Goal: Transaction & Acquisition: Obtain resource

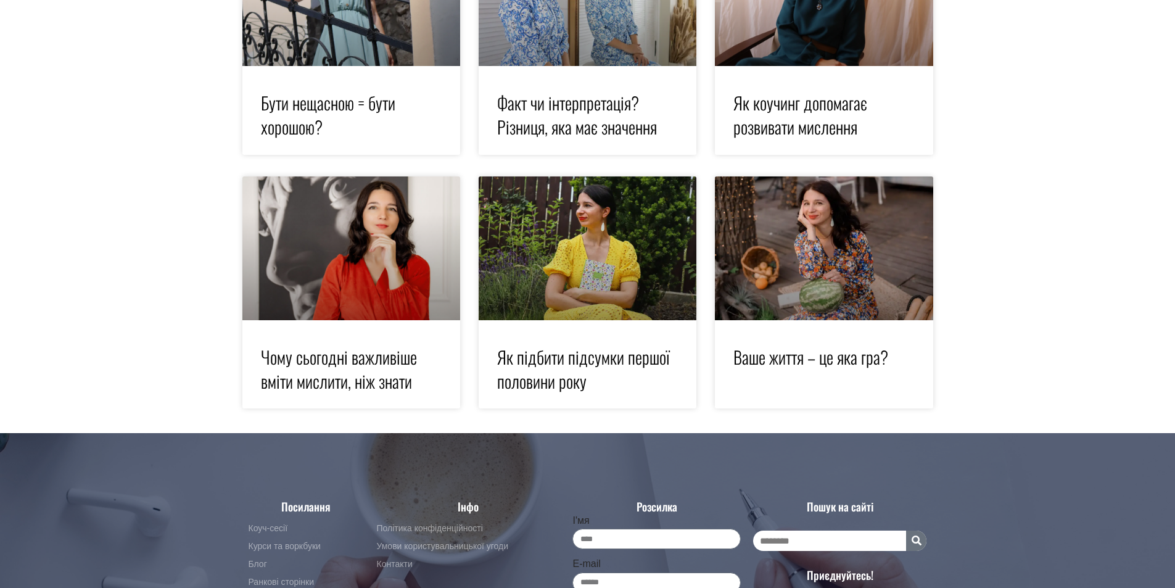
scroll to position [2540, 0]
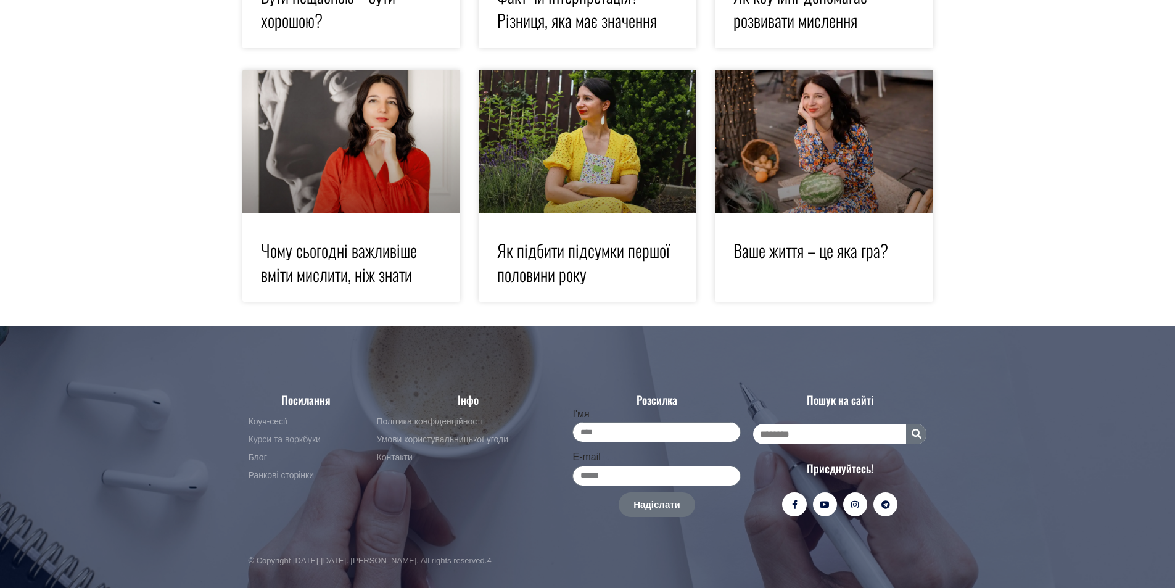
click at [293, 442] on span "Курси та воркбуки" at bounding box center [285, 439] width 72 height 15
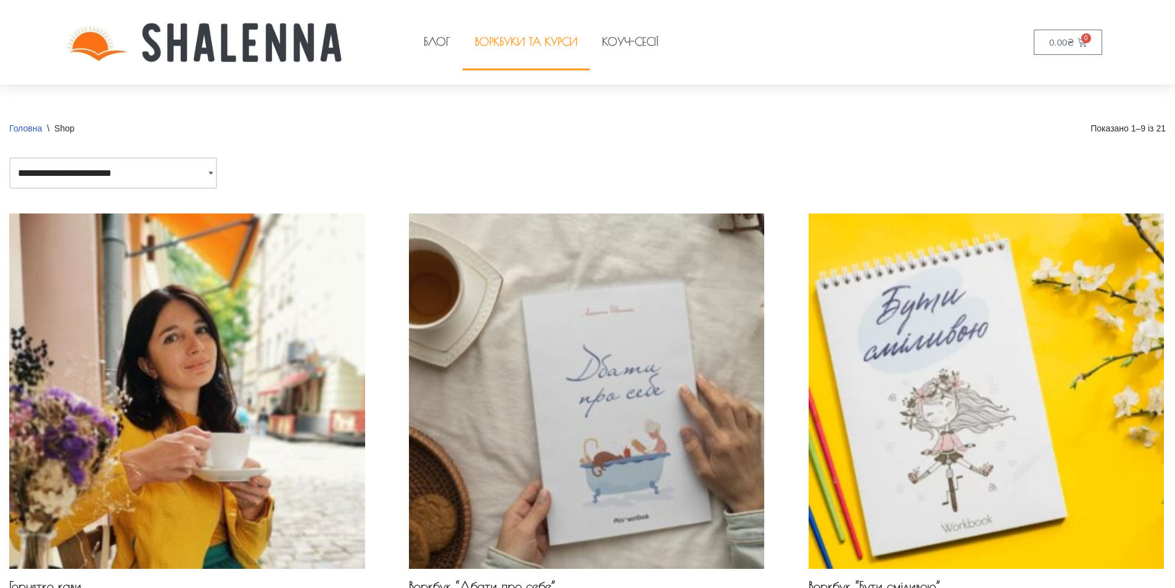
click at [218, 175] on div "**********" at bounding box center [587, 172] width 1156 height 31
click at [212, 176] on select "**********" at bounding box center [113, 172] width 208 height 31
select select "*****"
click at [9, 157] on select "**********" at bounding box center [113, 172] width 208 height 31
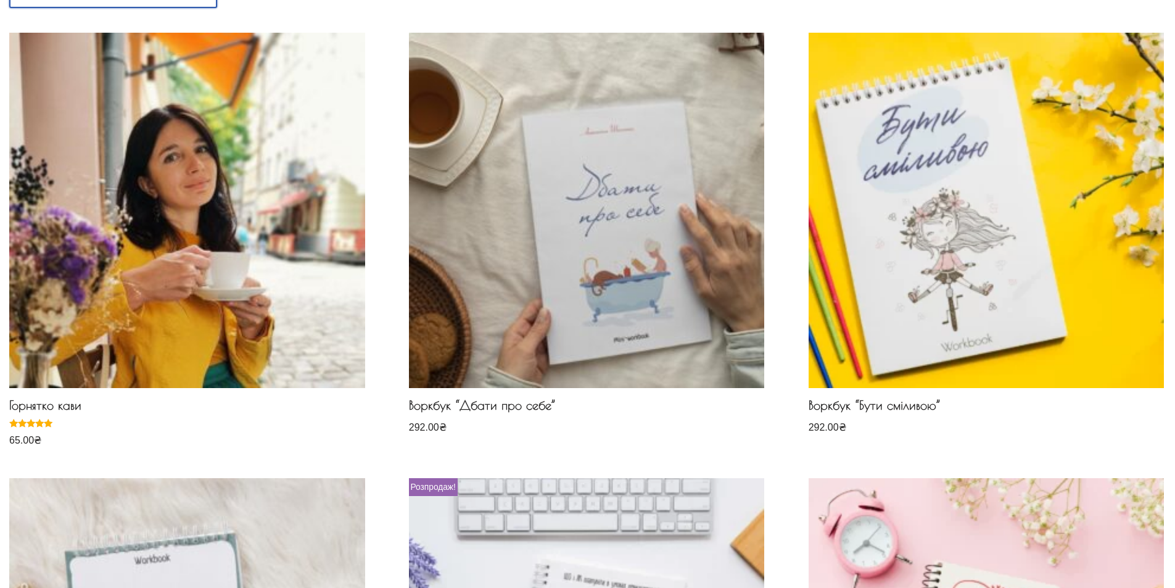
scroll to position [185, 0]
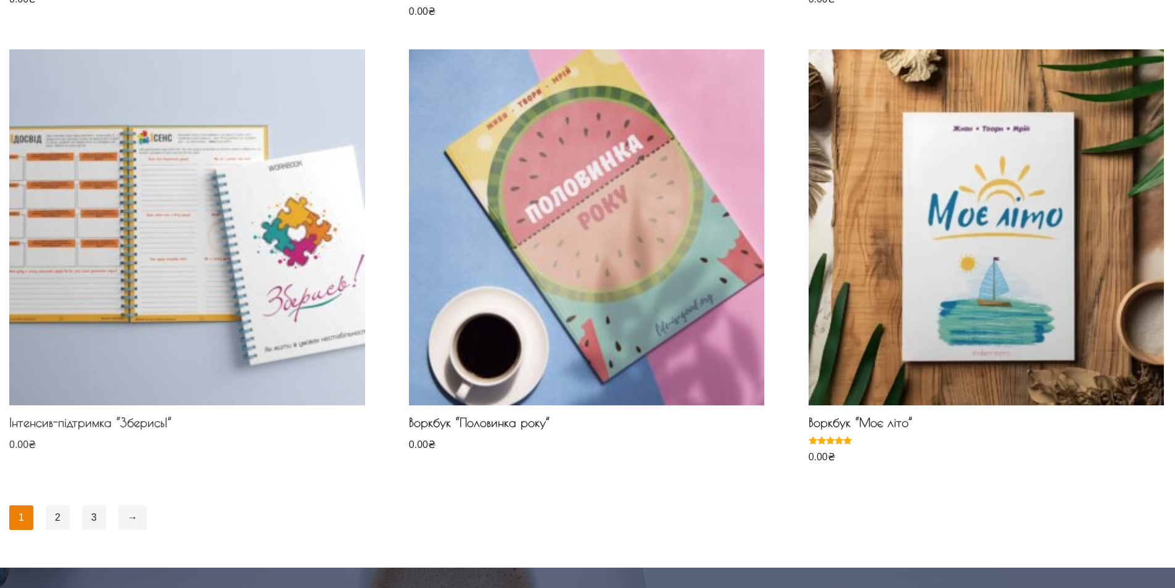
scroll to position [1048, 0]
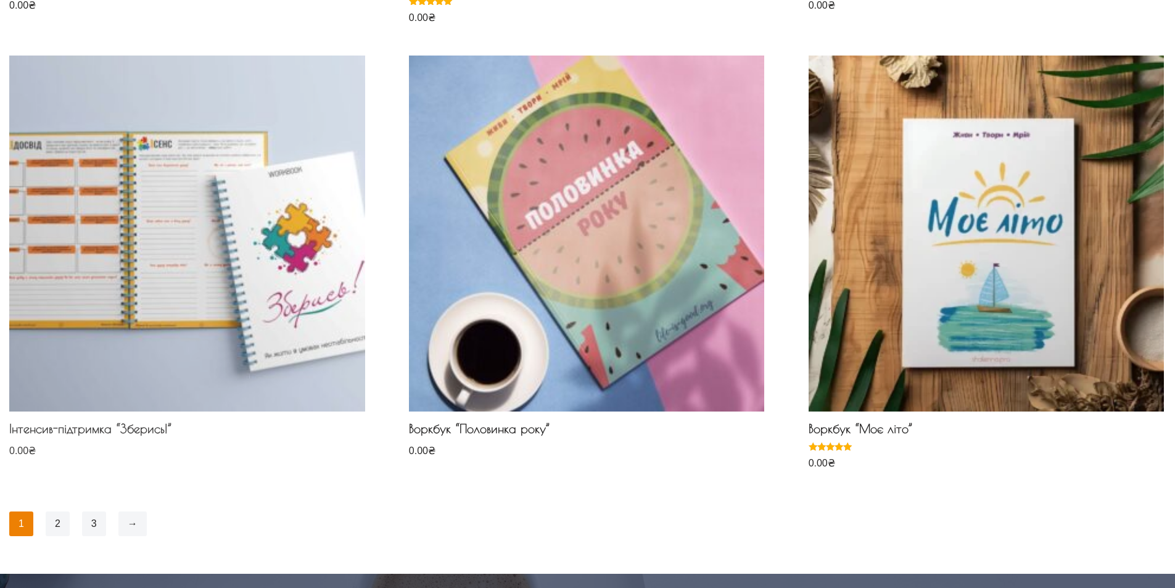
click at [167, 234] on img at bounding box center [187, 234] width 356 height 356
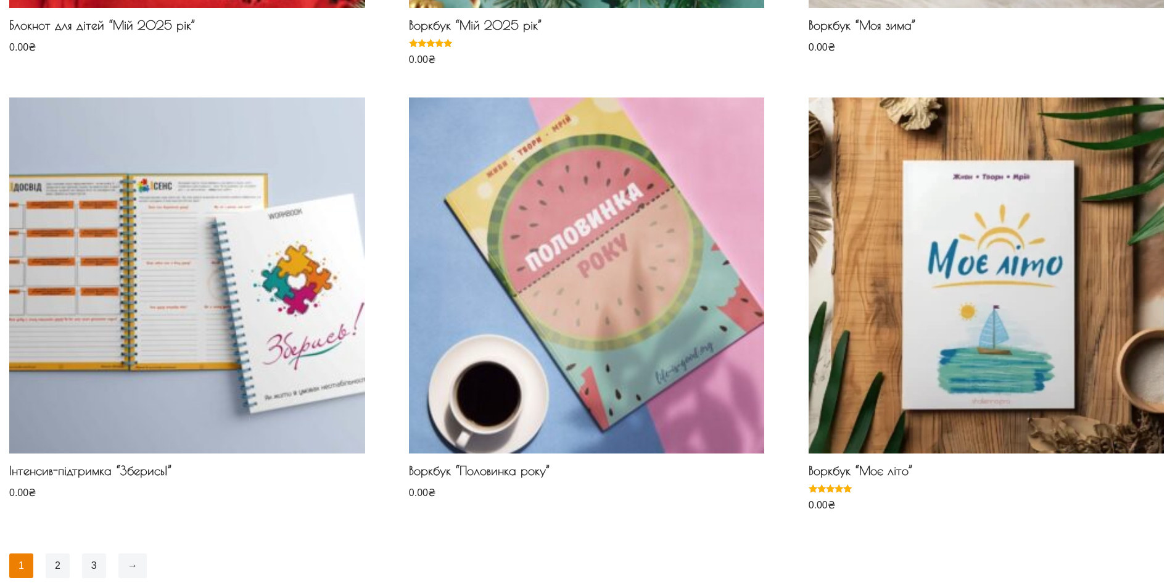
scroll to position [1172, 0]
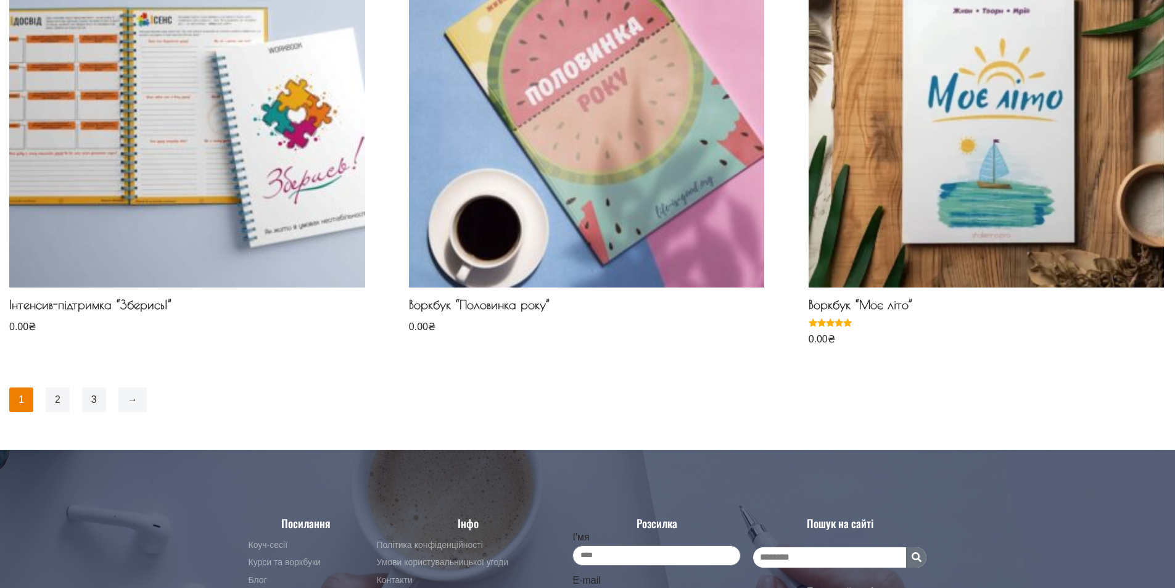
click at [55, 399] on link "2" at bounding box center [58, 399] width 24 height 25
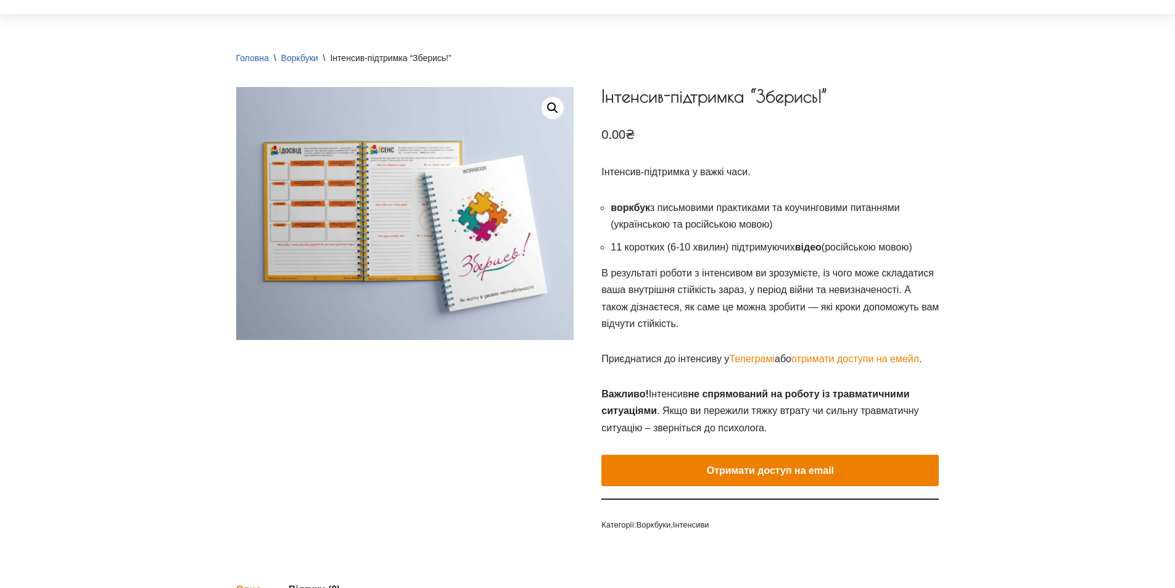
scroll to position [123, 0]
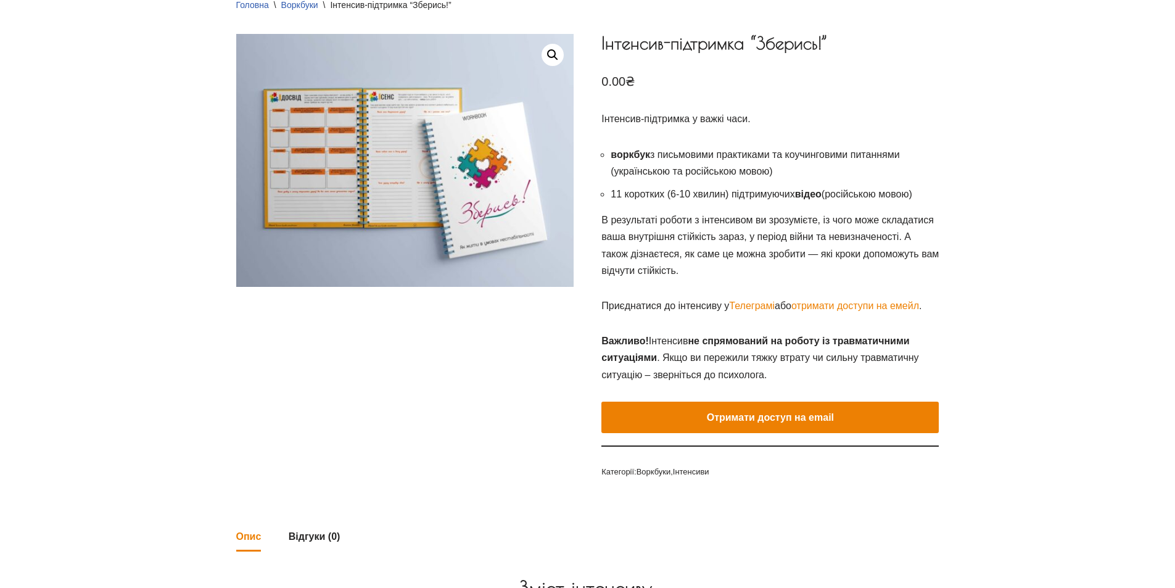
click at [706, 414] on button "Отримати доступ на email" at bounding box center [769, 418] width 337 height 32
click at [805, 417] on button "Отримати доступ на email" at bounding box center [769, 418] width 337 height 32
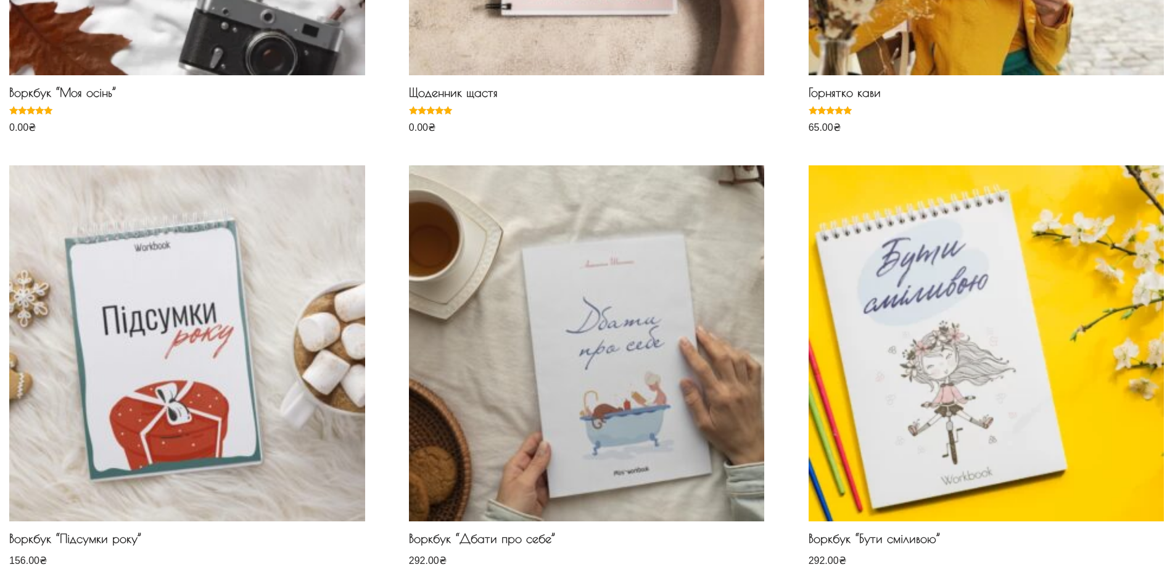
scroll to position [247, 0]
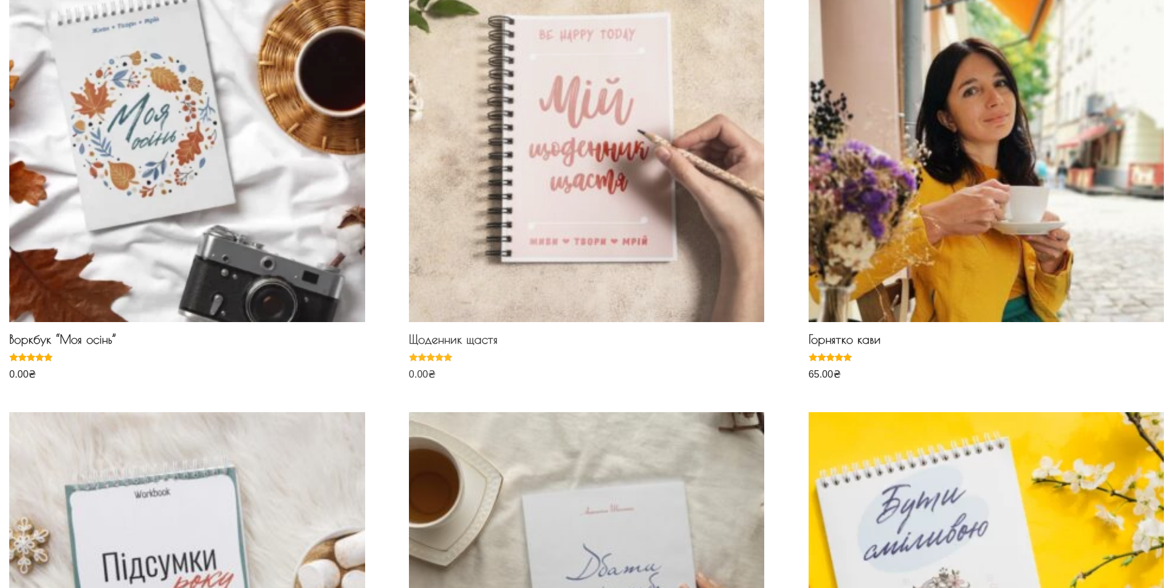
click at [594, 186] on img at bounding box center [587, 145] width 356 height 356
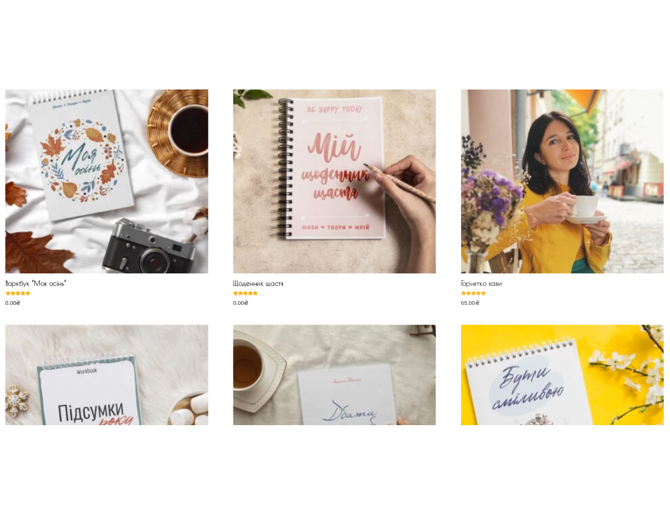
scroll to position [219, 0]
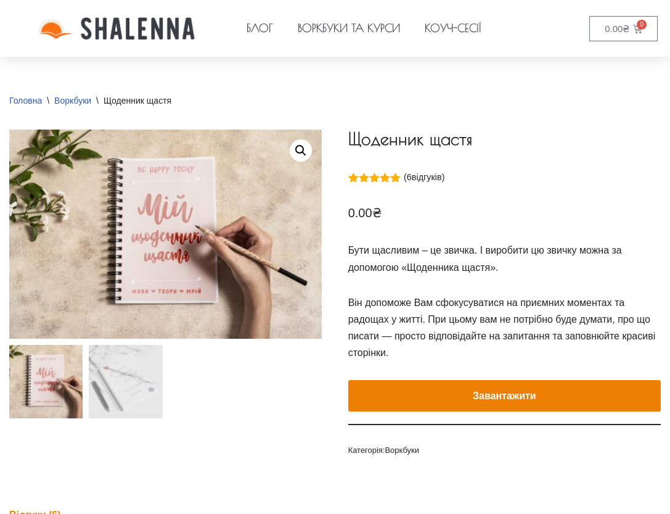
click at [642, 191] on div "Щоденник щастя Рейтинг 5.00 з 5 на основі опитування 6 покупців ( 6 відгуків) 0…" at bounding box center [504, 293] width 313 height 327
click at [477, 394] on button "Завантажити" at bounding box center [504, 396] width 313 height 32
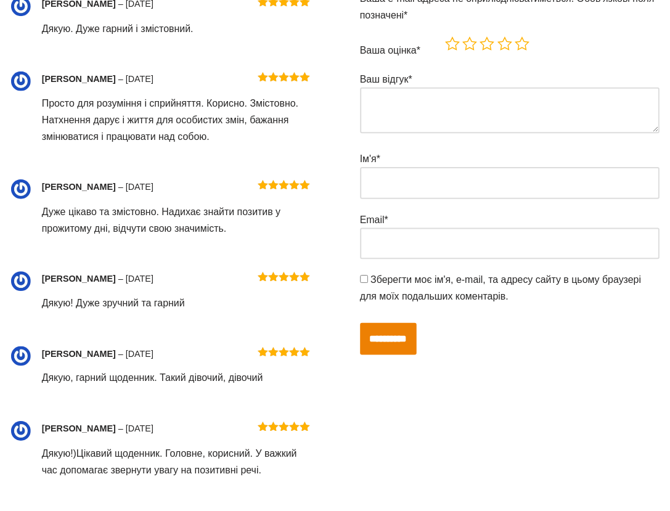
scroll to position [617, 0]
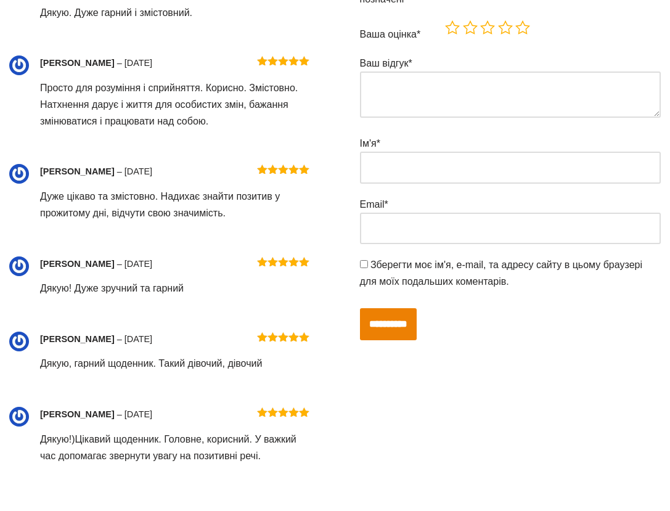
click at [616, 39] on div "**********" at bounding box center [511, 34] width 302 height 28
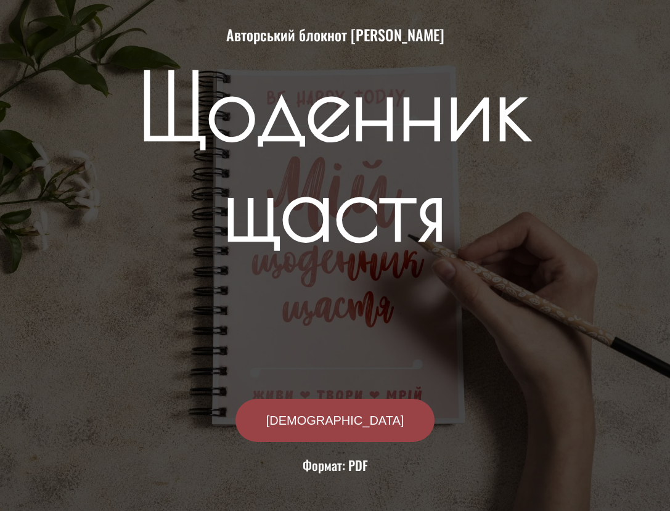
click at [339, 435] on e-page-transition at bounding box center [335, 255] width 670 height 511
click at [339, 427] on e-page-transition at bounding box center [335, 255] width 670 height 511
click at [344, 421] on span "ЗАВАНТАЖИТИ" at bounding box center [335, 420] width 138 height 12
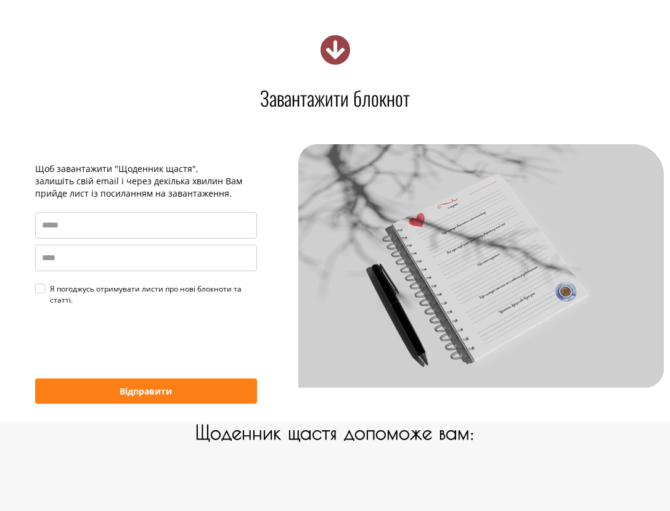
scroll to position [814, 0]
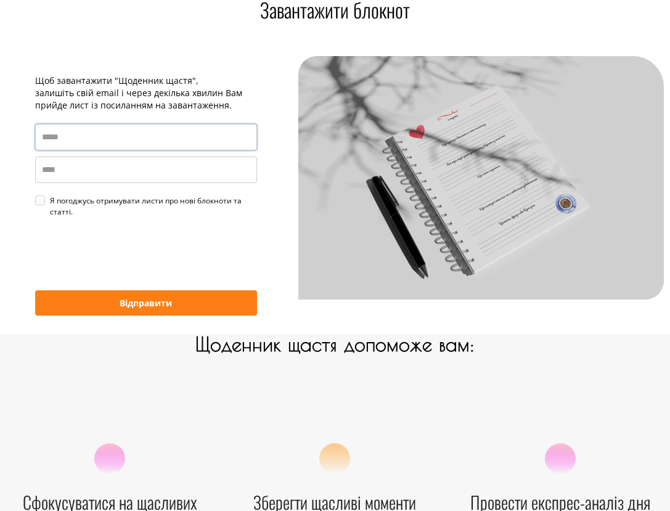
click at [156, 134] on input "email" at bounding box center [146, 137] width 222 height 27
type input "**********"
click at [50, 202] on div "Я погоджусь отримувати листи про нові блокноти та статті." at bounding box center [153, 207] width 207 height 22
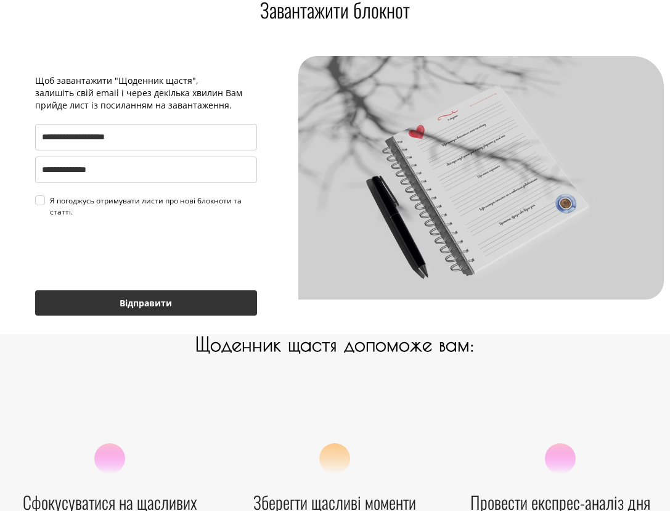
click at [126, 310] on button "Відправити" at bounding box center [146, 302] width 222 height 25
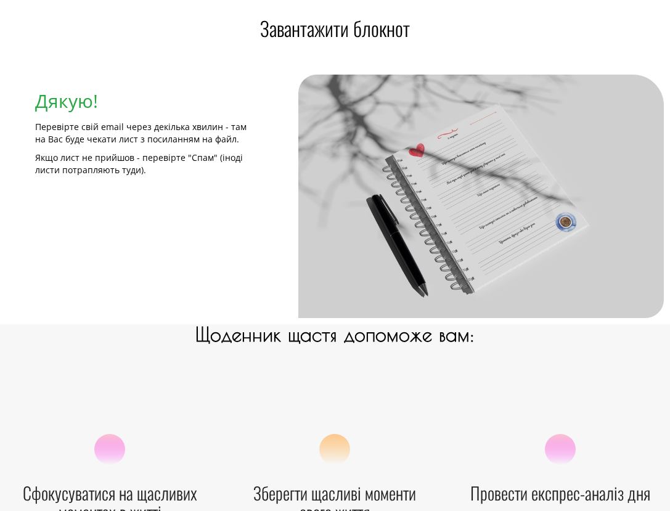
scroll to position [628, 0]
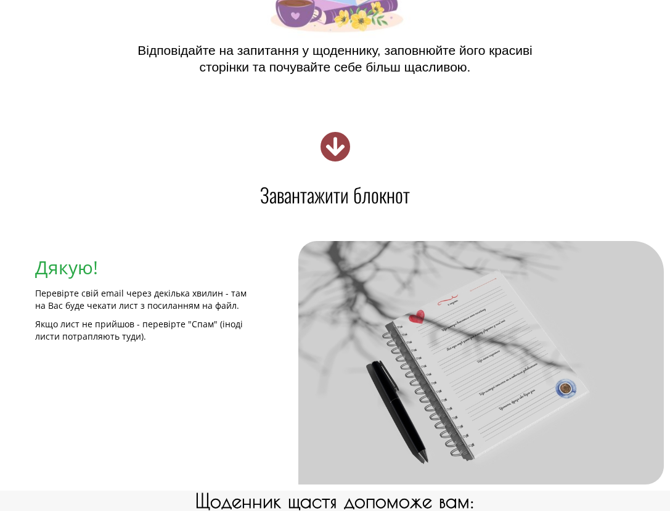
click at [335, 140] on icon at bounding box center [335, 146] width 31 height 31
click at [344, 202] on h4 "Завантажити блокнот" at bounding box center [335, 195] width 658 height 20
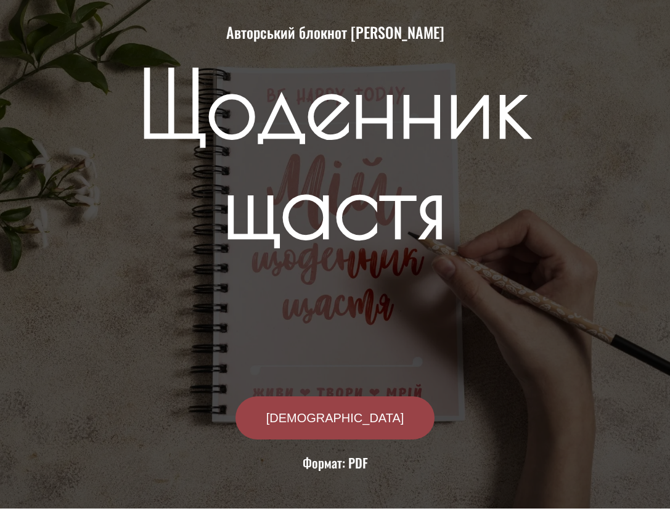
scroll to position [0, 0]
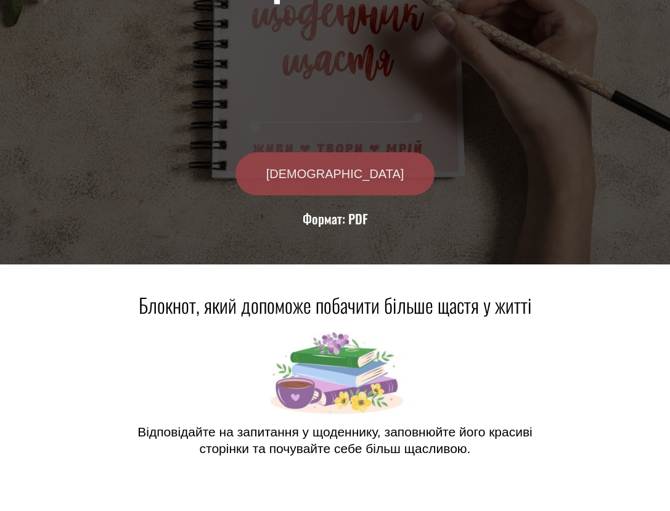
click at [321, 181] on link "ЗАВАНТАЖИТИ" at bounding box center [336, 173] width 200 height 43
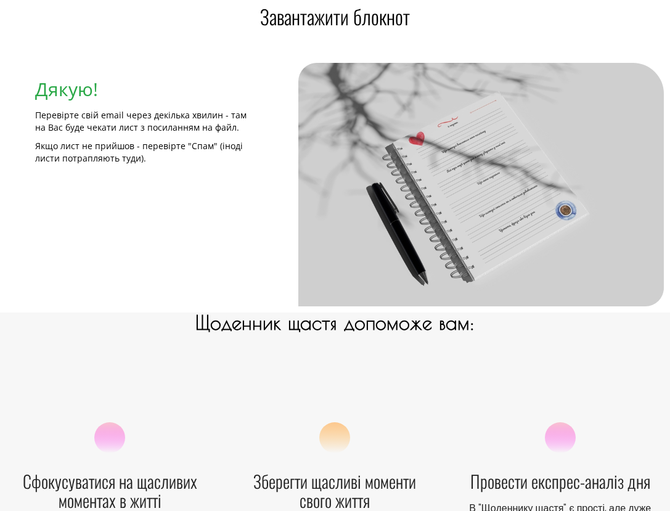
scroll to position [814, 0]
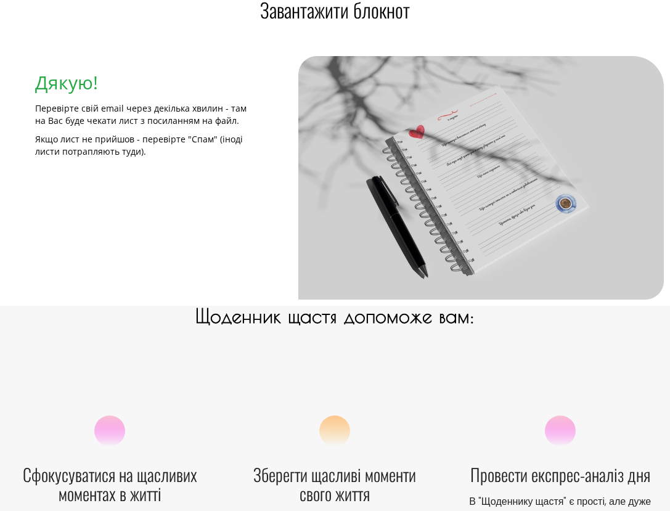
click at [206, 141] on p "Якщо лист не прийшов - перевірте "Спам" (іноді листи потрапляють туди)." at bounding box center [146, 145] width 222 height 25
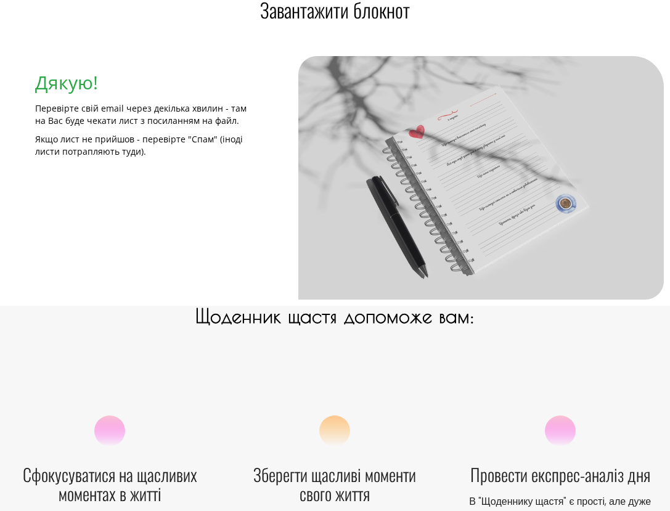
click at [418, 173] on img at bounding box center [482, 178] width 366 height 244
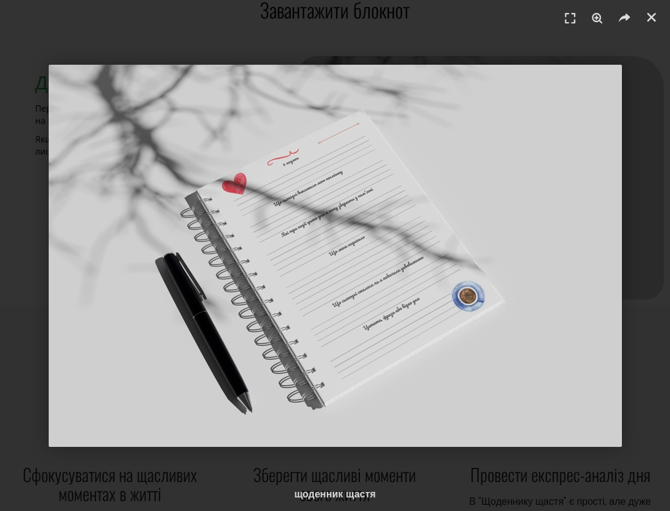
click at [418, 173] on img "1 / 1" at bounding box center [336, 256] width 574 height 382
click at [648, 20] on icon "Закрити (Esc)" at bounding box center [652, 17] width 12 height 12
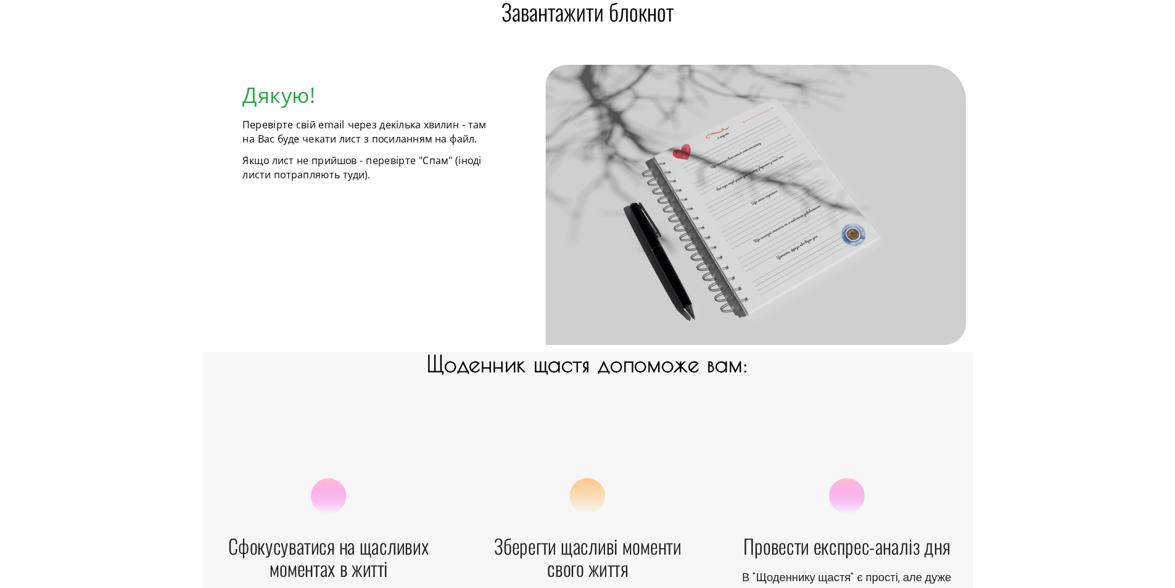
scroll to position [890, 0]
